Goal: Task Accomplishment & Management: Use online tool/utility

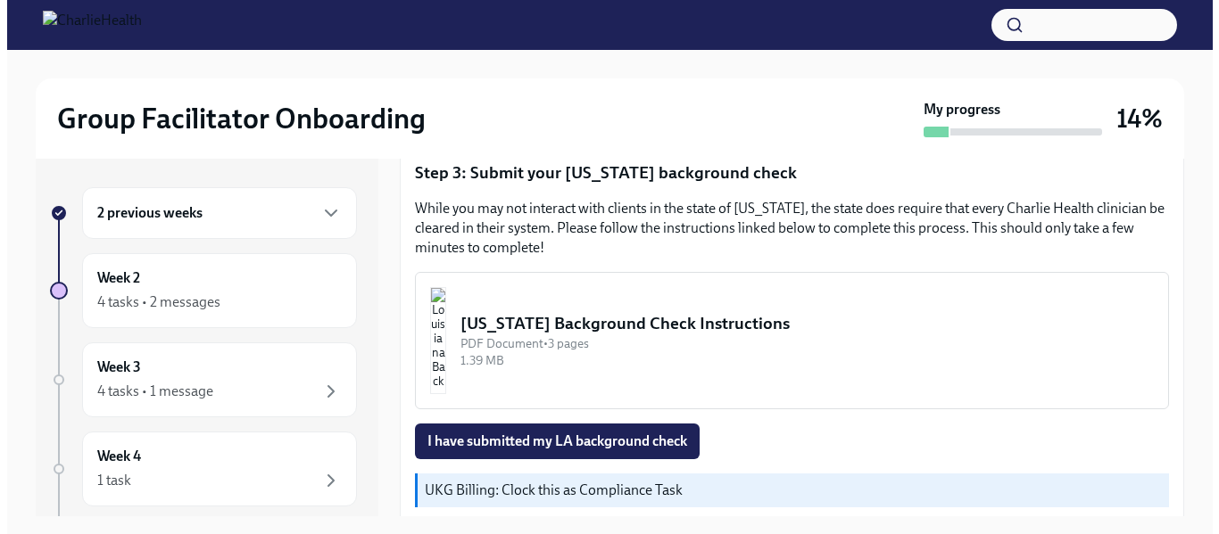
scroll to position [599, 0]
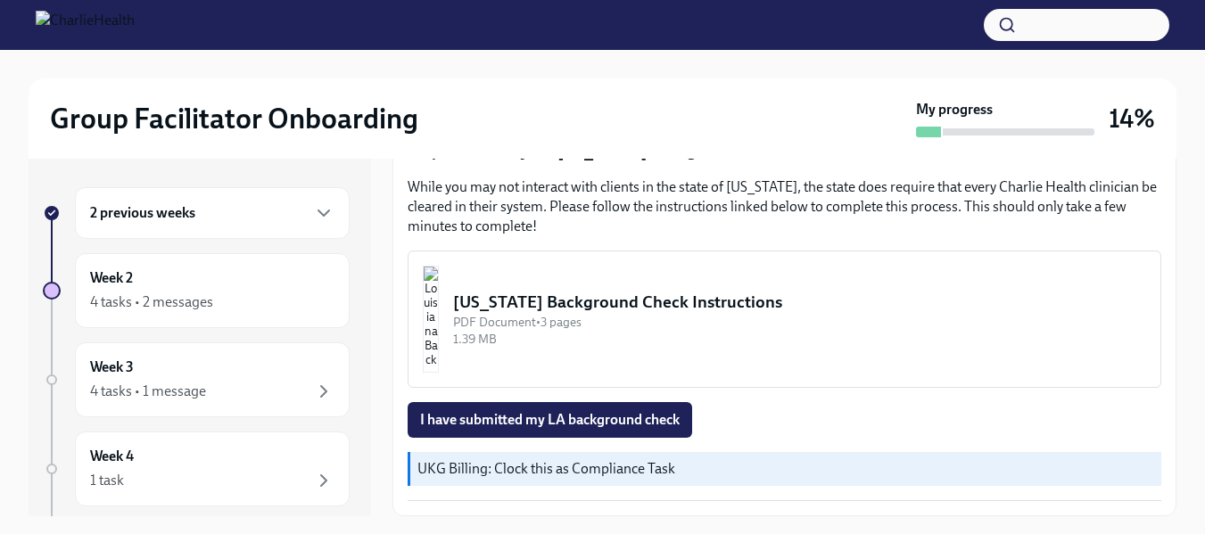
click at [439, 301] on img "button" at bounding box center [431, 319] width 16 height 107
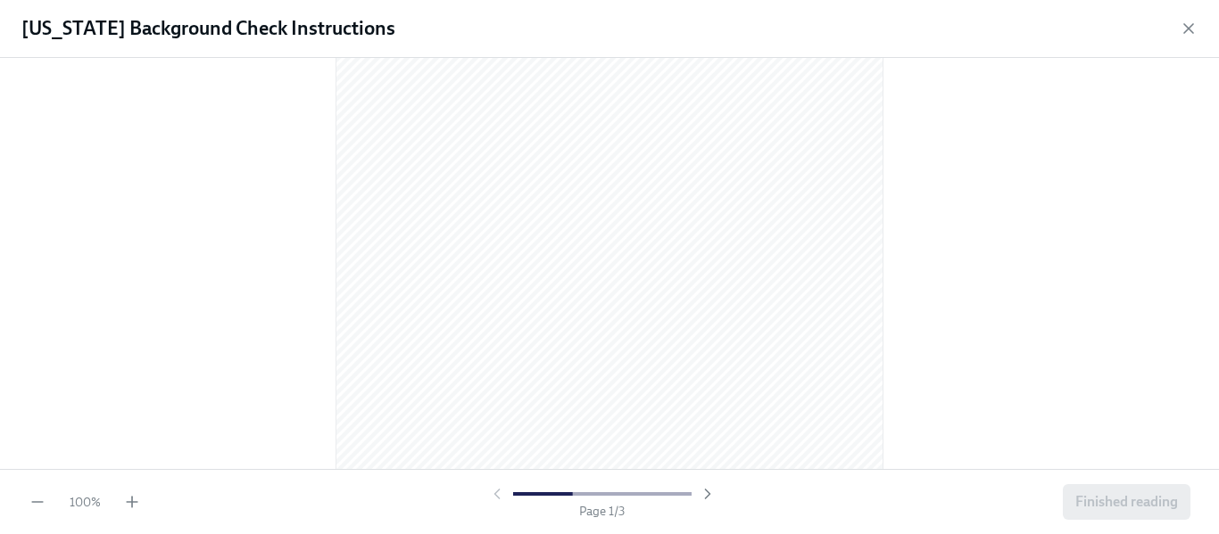
scroll to position [0, 0]
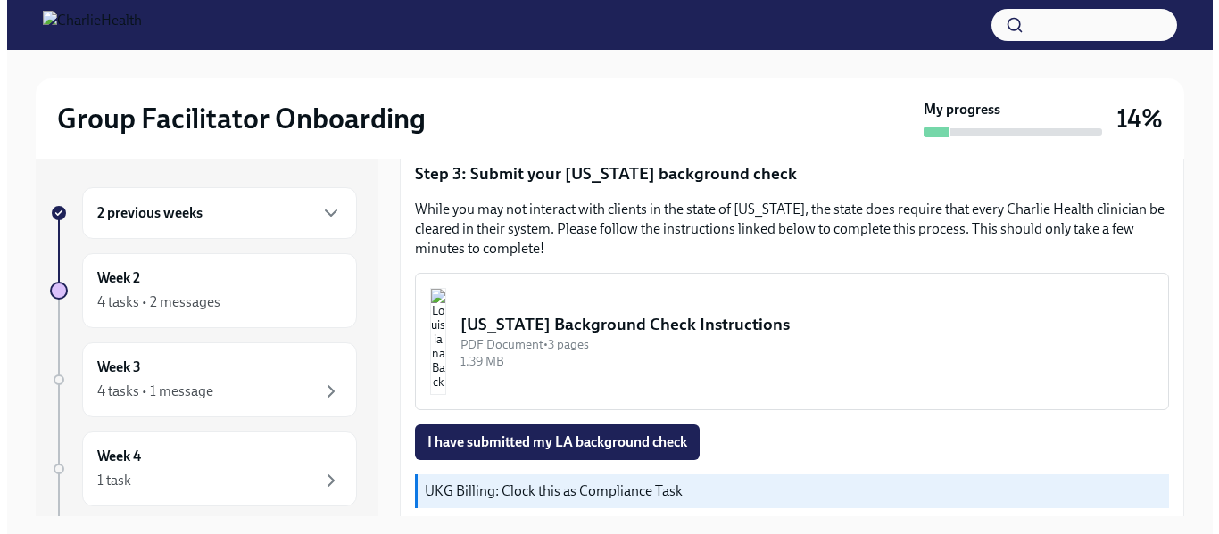
scroll to position [599, 0]
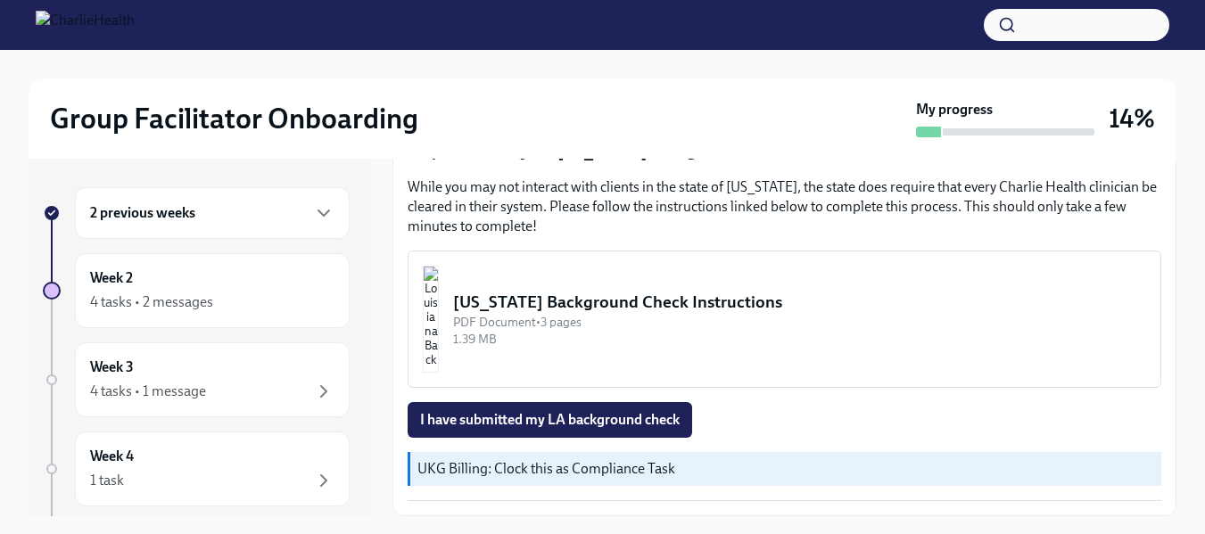
click at [439, 311] on img "button" at bounding box center [431, 319] width 16 height 107
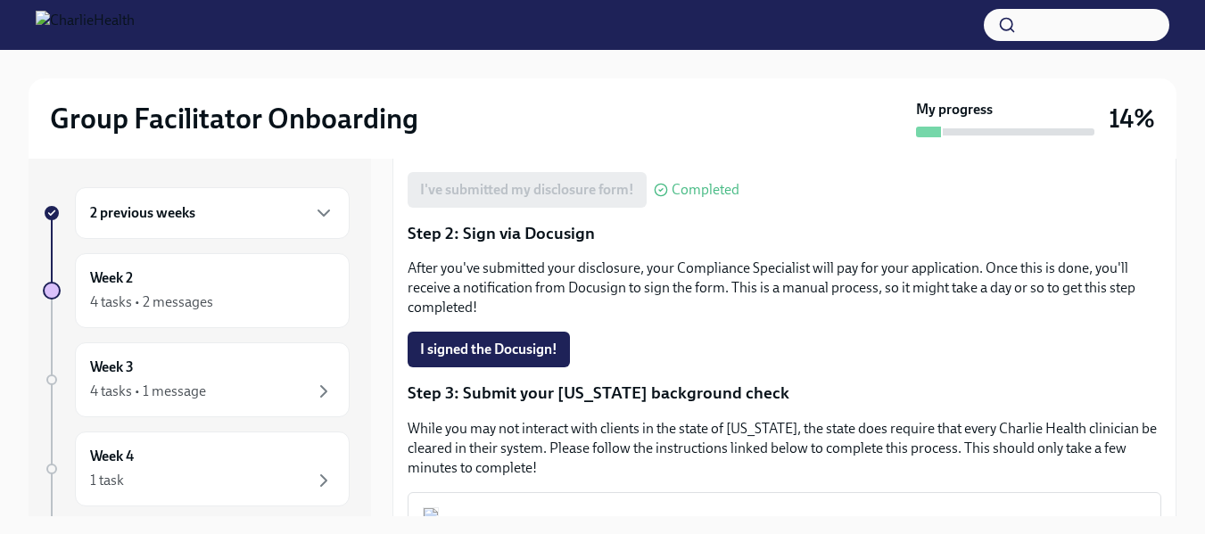
scroll to position [446, 0]
